Goal: Task Accomplishment & Management: Manage account settings

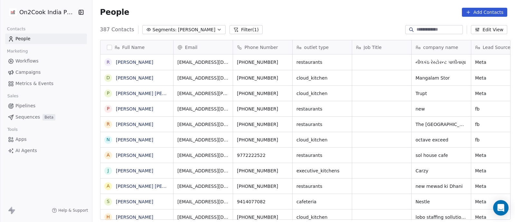
scroll to position [189, 419]
click at [425, 27] on input at bounding box center [438, 29] width 45 height 6
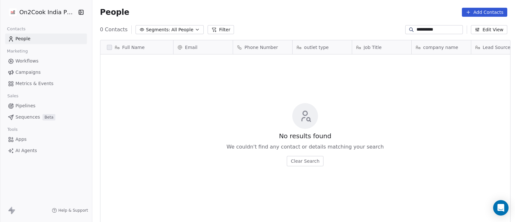
click at [417, 31] on input "**********" at bounding box center [438, 29] width 45 height 6
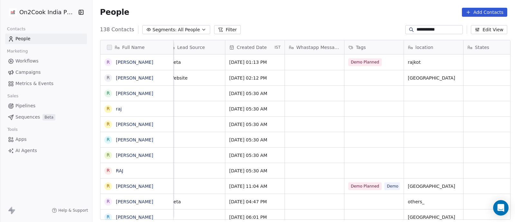
scroll to position [0, 305]
type input "**********"
click at [387, 64] on div "Demo Planned" at bounding box center [373, 61] width 59 height 15
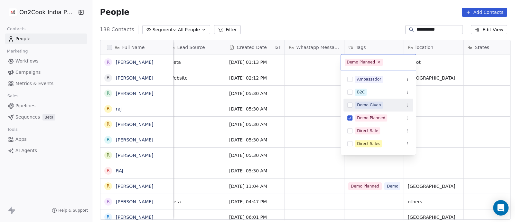
click at [374, 105] on div "Demo Given" at bounding box center [369, 105] width 24 height 6
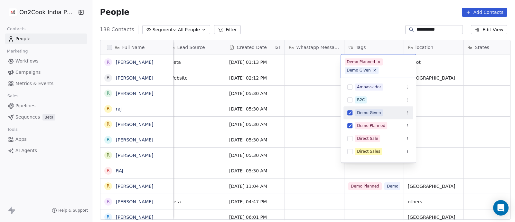
click at [321, 113] on html "**********" at bounding box center [257, 111] width 515 height 222
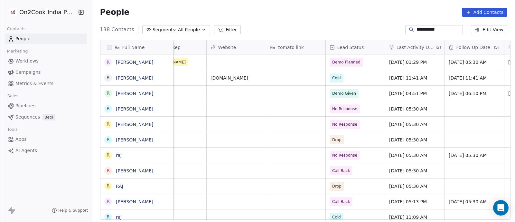
scroll to position [0, 741]
click at [368, 64] on div "Demo Planned" at bounding box center [354, 61] width 59 height 15
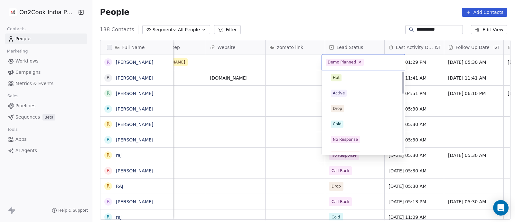
scroll to position [0, 0]
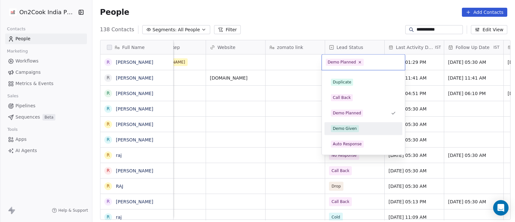
click at [344, 128] on div "Demo Given" at bounding box center [345, 128] width 24 height 6
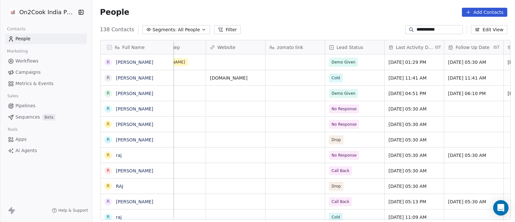
drag, startPoint x: 437, startPoint y: 30, endPoint x: 411, endPoint y: 31, distance: 26.7
click at [416, 31] on input "**********" at bounding box center [438, 29] width 45 height 6
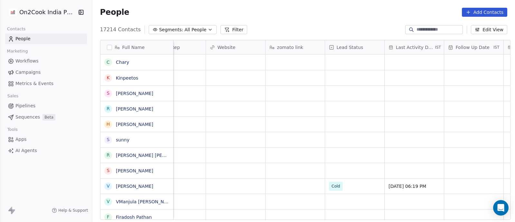
click at [207, 30] on icon "button" at bounding box center [209, 29] width 5 height 5
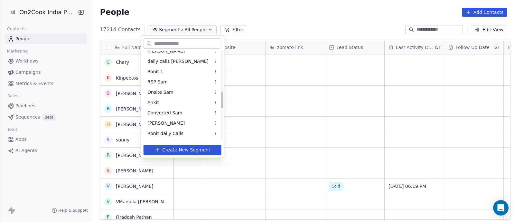
scroll to position [241, 0]
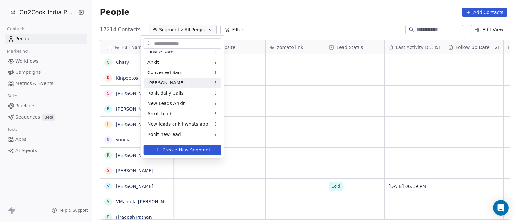
click at [154, 83] on span "[PERSON_NAME]" at bounding box center [165, 82] width 37 height 7
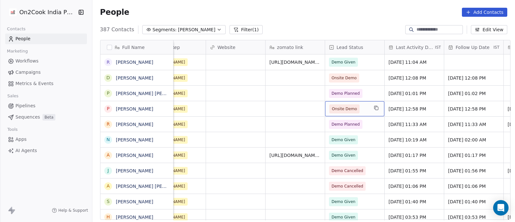
click at [362, 108] on span "Onsite Demo" at bounding box center [348, 108] width 39 height 9
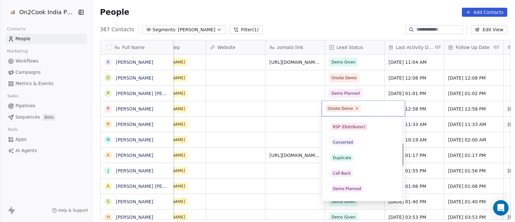
scroll to position [132, 0]
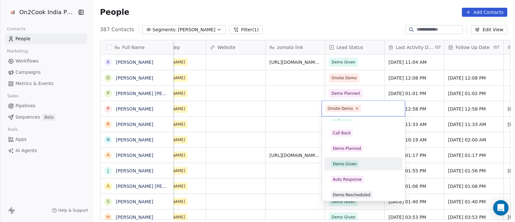
click at [344, 161] on div "Demo Given" at bounding box center [345, 164] width 24 height 6
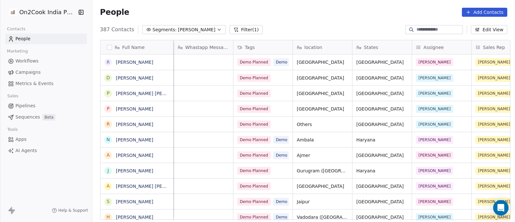
scroll to position [0, 408]
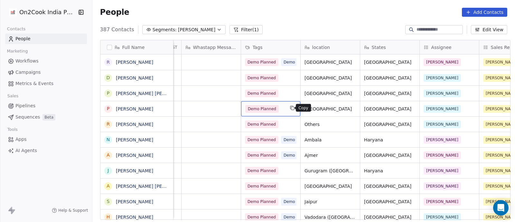
click at [288, 108] on button "grid" at bounding box center [292, 108] width 8 height 8
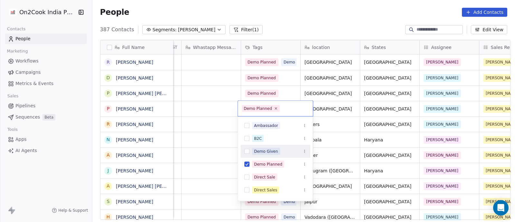
click at [272, 151] on div "Demo Given" at bounding box center [266, 151] width 24 height 6
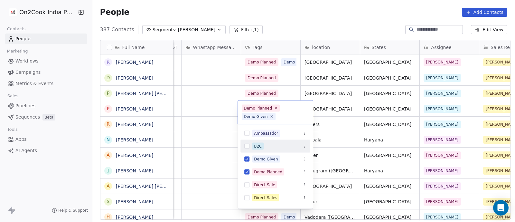
click at [202, 132] on html "On2Cook India Pvt. Ltd. Contacts People Marketing Workflows Campaigns Metrics &…" at bounding box center [257, 111] width 515 height 222
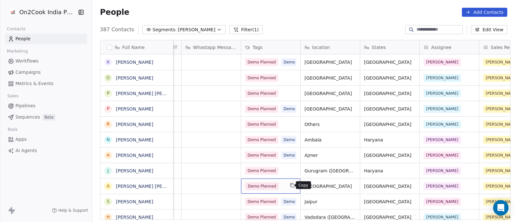
click at [289, 185] on icon "grid" at bounding box center [291, 184] width 5 height 5
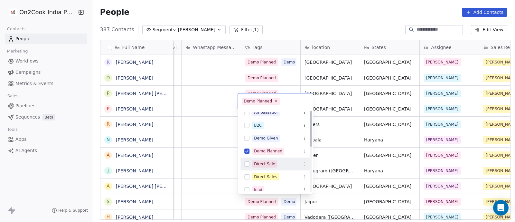
scroll to position [0, 0]
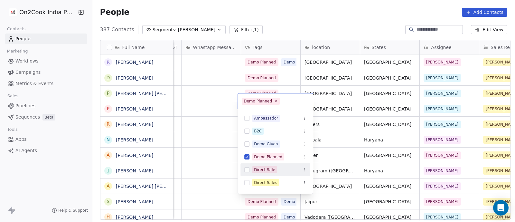
click at [215, 160] on html "On2Cook India Pvt. Ltd. Contacts People Marketing Workflows Campaigns Metrics &…" at bounding box center [257, 111] width 515 height 222
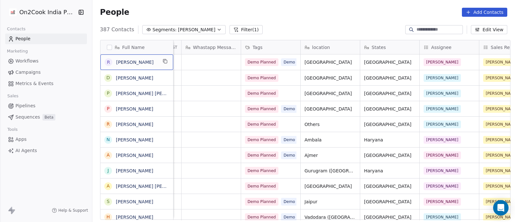
click at [160, 67] on div "r [PERSON_NAME]" at bounding box center [136, 61] width 73 height 15
click at [220, 107] on html "On2Cook India Pvt. Ltd. Contacts People Marketing Workflows Campaigns Metrics &…" at bounding box center [257, 111] width 515 height 222
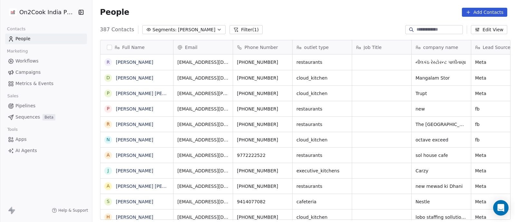
click at [433, 26] on input at bounding box center [438, 29] width 45 height 6
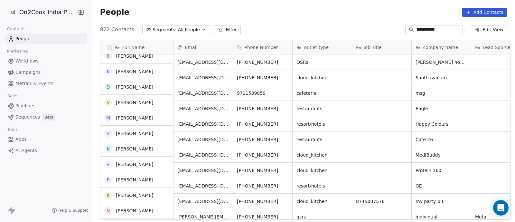
scroll to position [241, 0]
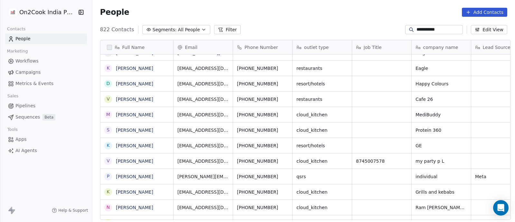
click at [416, 30] on input "**********" at bounding box center [438, 29] width 45 height 6
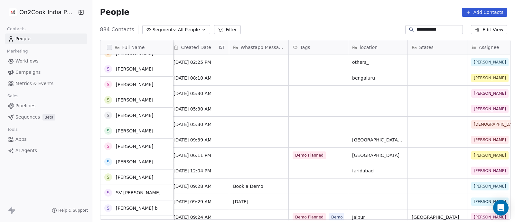
scroll to position [40, 0]
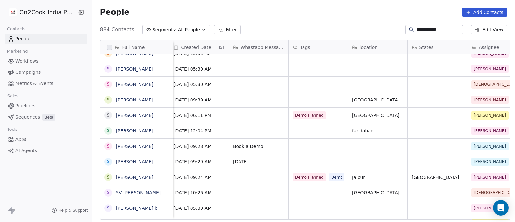
type input "**********"
click at [387, 178] on div "Jaipur" at bounding box center [377, 176] width 59 height 15
